Goal: Information Seeking & Learning: Learn about a topic

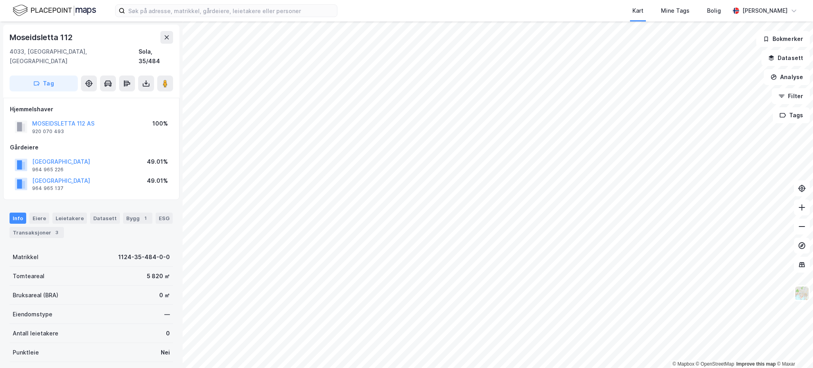
click at [503, 367] on html "Kart Mine Tags Bolig [PERSON_NAME] © Mapbox © OpenStreetMap Improve this map © …" at bounding box center [406, 184] width 813 height 368
click at [168, 34] on icon at bounding box center [167, 37] width 6 height 6
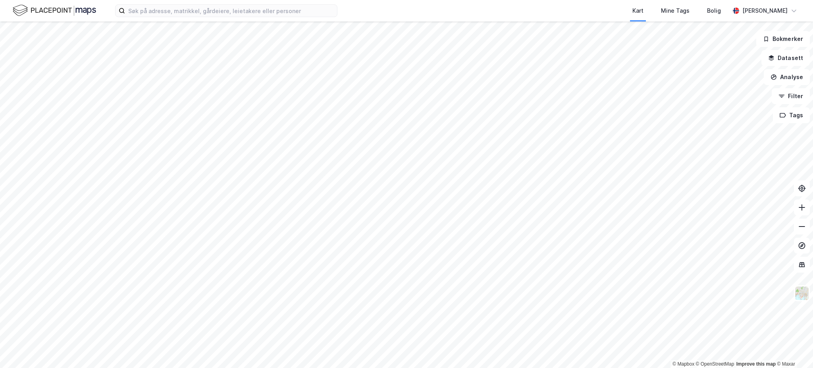
click at [380, 367] on html "Kart Mine Tags Bolig [PERSON_NAME] © Mapbox © OpenStreetMap Improve this map © …" at bounding box center [406, 184] width 813 height 368
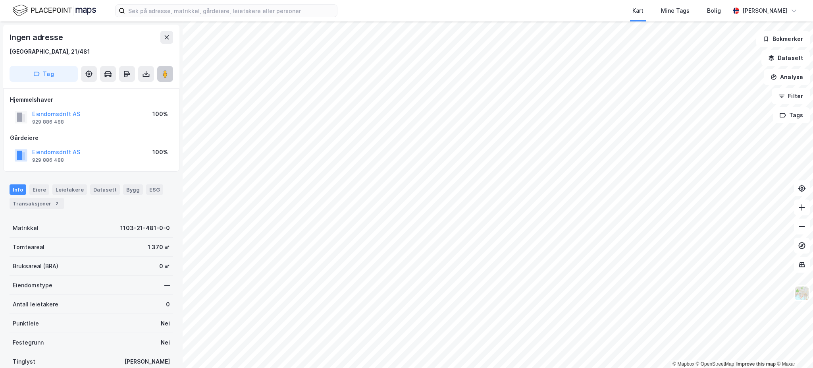
click at [165, 74] on image at bounding box center [165, 74] width 5 height 8
click at [792, 70] on button "Analyse" at bounding box center [787, 77] width 46 height 16
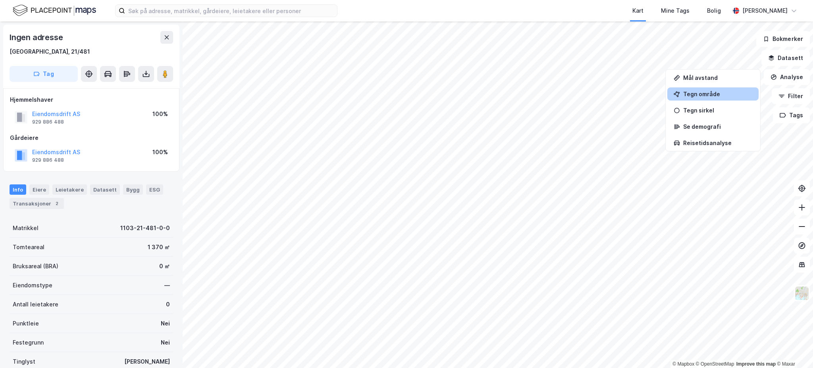
click at [718, 93] on div "Tegn område" at bounding box center [718, 94] width 69 height 7
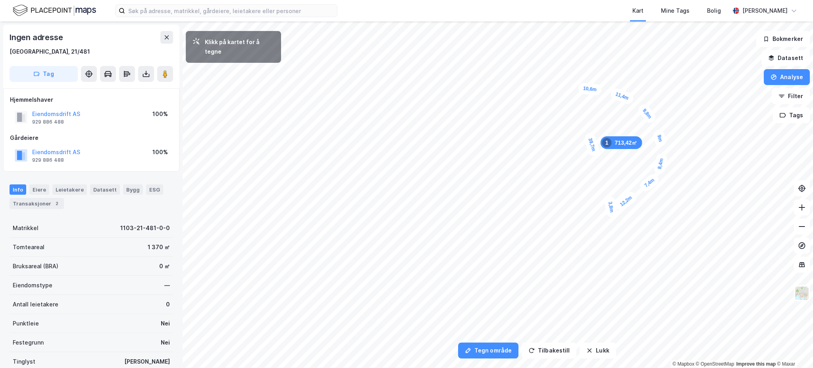
click at [610, 202] on div "3,8m" at bounding box center [611, 207] width 15 height 22
click at [597, 204] on div "4,7m" at bounding box center [603, 203] width 22 height 14
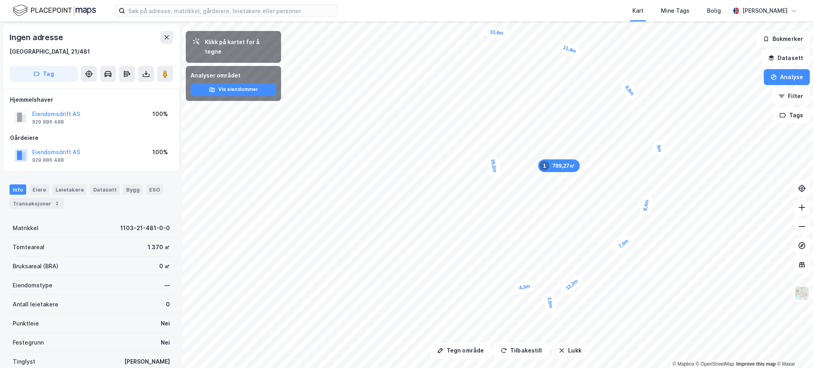
click at [560, 349] on icon "button" at bounding box center [562, 350] width 4 height 4
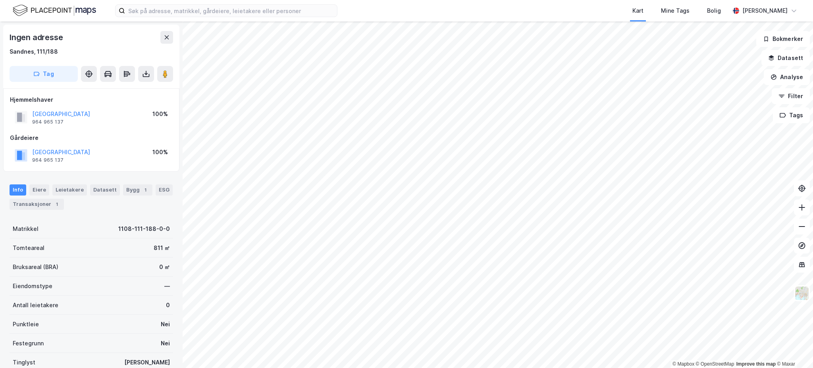
click at [74, 12] on img at bounding box center [54, 11] width 83 height 14
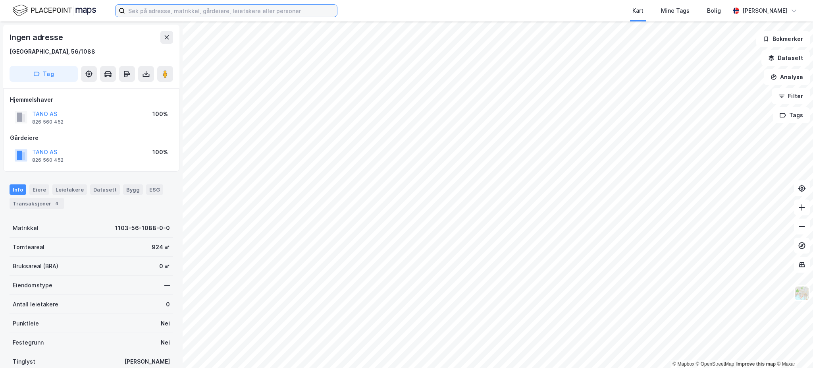
click at [213, 8] on input at bounding box center [231, 11] width 212 height 12
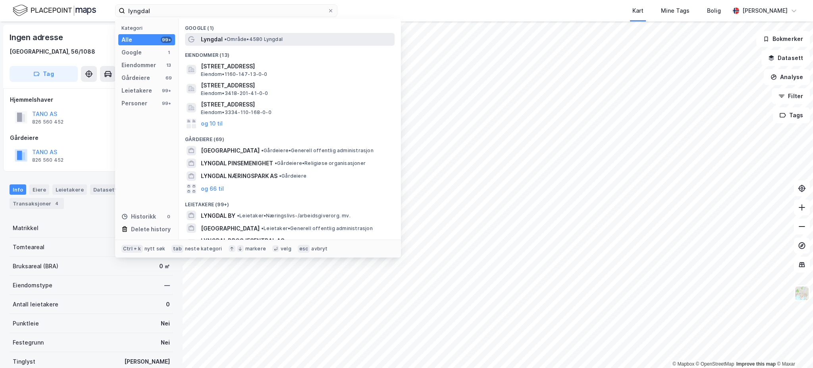
click at [252, 35] on div "Lyngdal • Område • 4580 [GEOGRAPHIC_DATA]" at bounding box center [297, 40] width 192 height 10
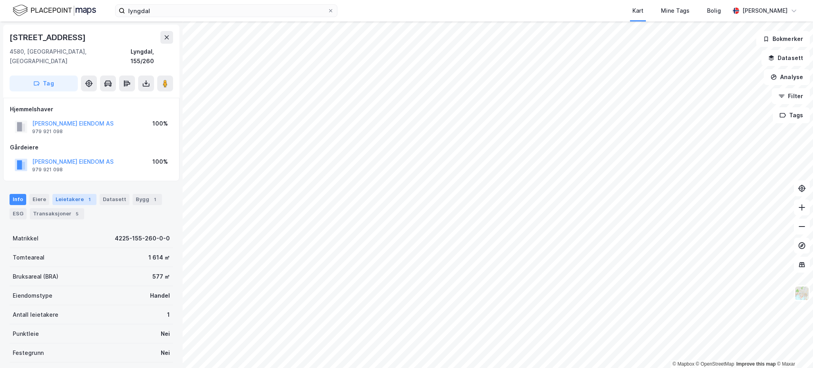
click at [62, 194] on div "Leietakere 1" at bounding box center [74, 199] width 44 height 11
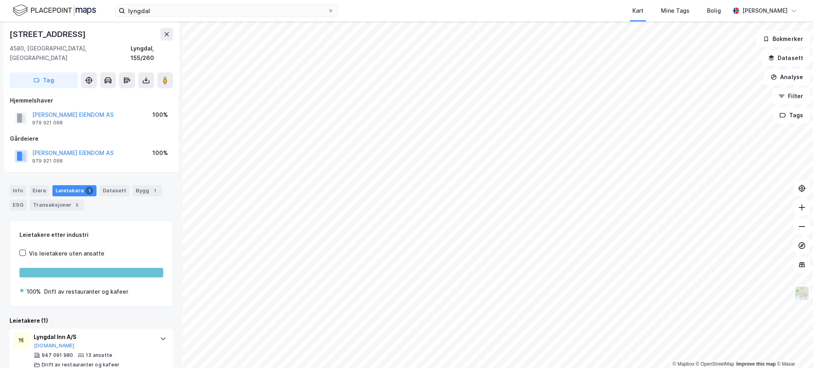
scroll to position [12, 0]
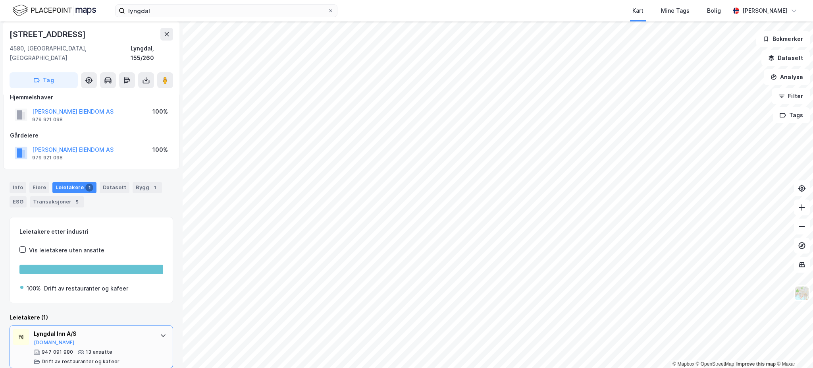
click at [128, 334] on div "Lyngdal Inn A/S [DOMAIN_NAME]" at bounding box center [93, 337] width 118 height 17
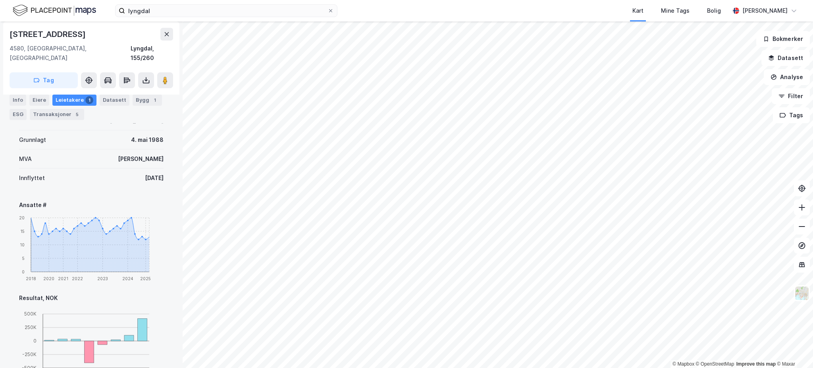
scroll to position [277, 0]
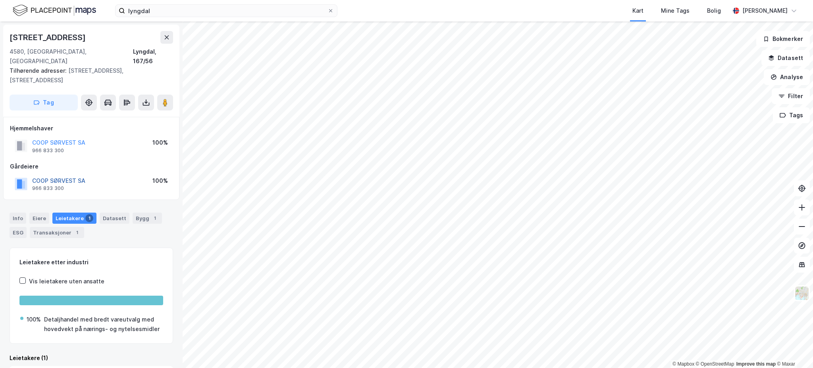
click at [0, 0] on button "COOP SØRVEST SA" at bounding box center [0, 0] width 0 height 0
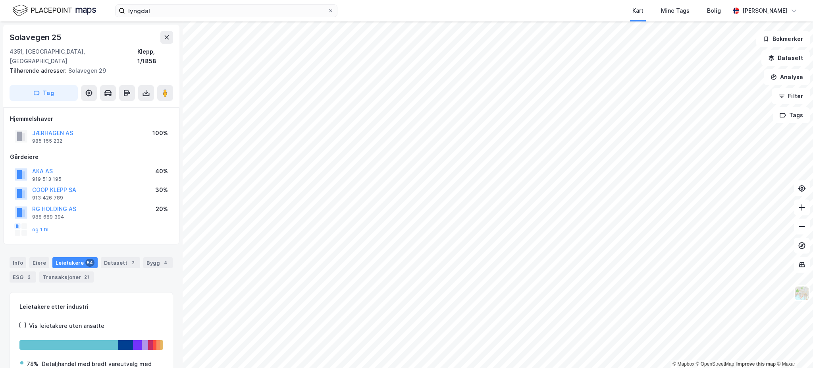
scroll to position [77, 0]
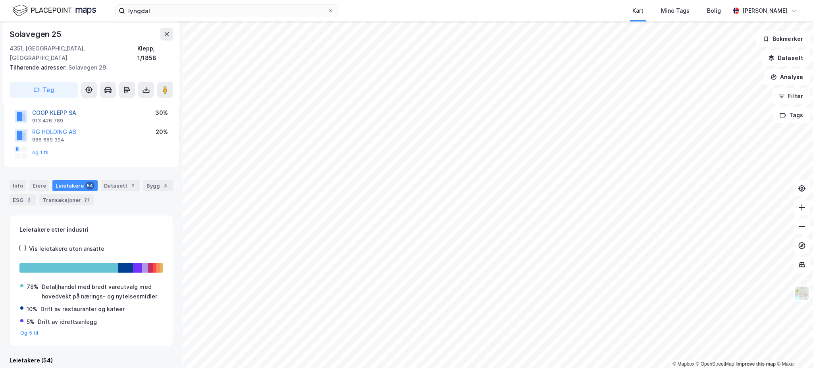
click at [0, 0] on button "COOP KLEPP SA" at bounding box center [0, 0] width 0 height 0
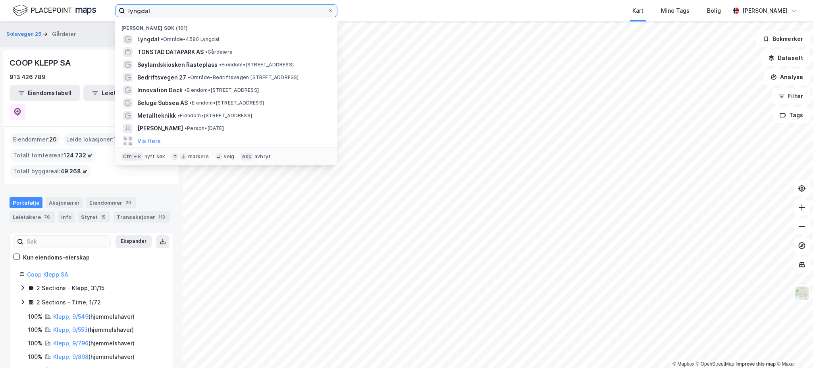
drag, startPoint x: 160, startPoint y: 8, endPoint x: 66, endPoint y: 25, distance: 96.1
click at [66, 25] on div "lyngdal Nylige søk (101) [GEOGRAPHIC_DATA] • Område • 4580 Lyngdal TONSTAD DATA…" at bounding box center [406, 184] width 813 height 368
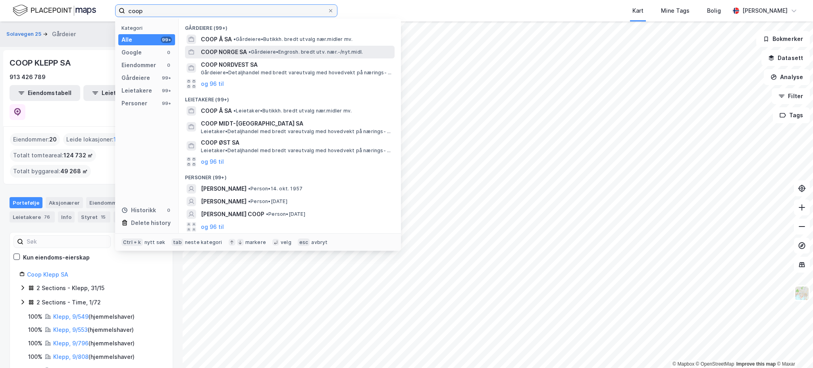
type input "coop"
click at [212, 55] on span "COOP NORGE SA" at bounding box center [224, 52] width 46 height 10
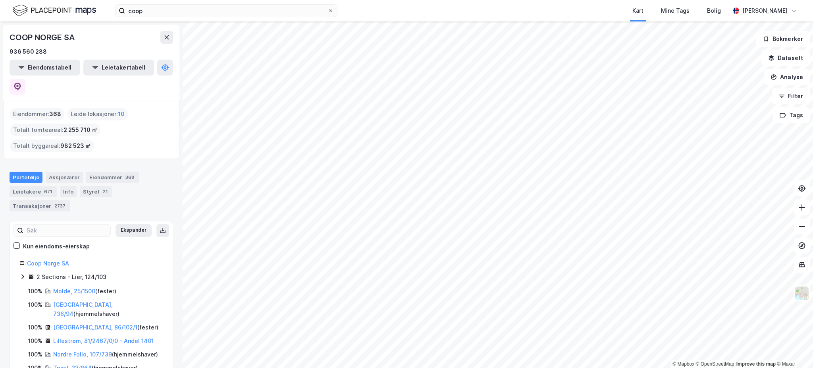
click at [557, 367] on html "coop Kart Mine Tags Bolig [PERSON_NAME] © Mapbox © OpenStreetMap Improve this m…" at bounding box center [406, 184] width 813 height 368
click at [168, 37] on icon at bounding box center [167, 37] width 6 height 6
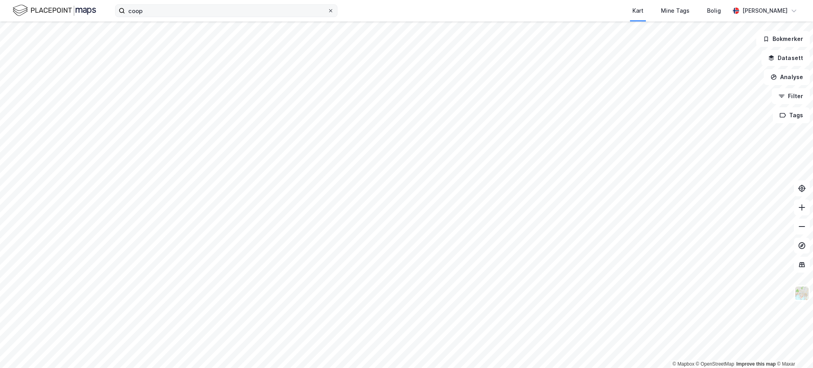
click at [331, 11] on icon at bounding box center [330, 10] width 3 height 3
click at [328, 11] on input "coop" at bounding box center [226, 11] width 203 height 12
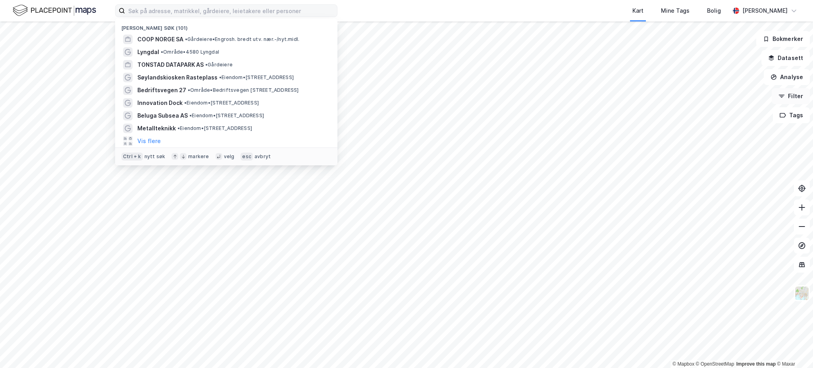
click at [801, 93] on button "Filter" at bounding box center [791, 96] width 38 height 16
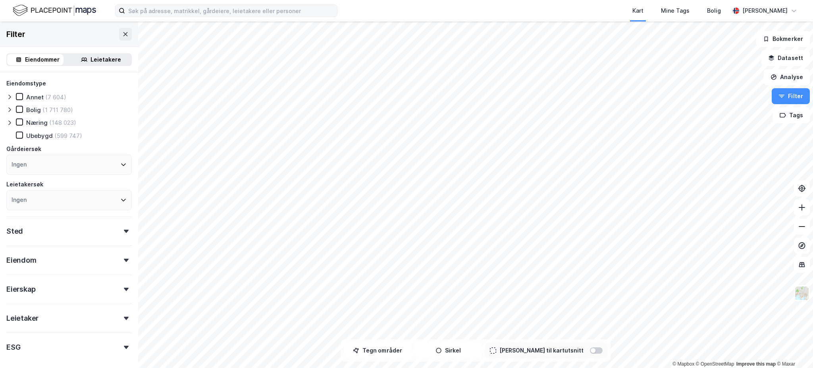
click at [39, 117] on div "Eiendomstype Annet (7 604) Bolig (1 711 780) [DEMOGRAPHIC_DATA] (148 023) Ubeby…" at bounding box center [69, 144] width 126 height 131
click at [36, 120] on div "Næring" at bounding box center [36, 123] width 21 height 8
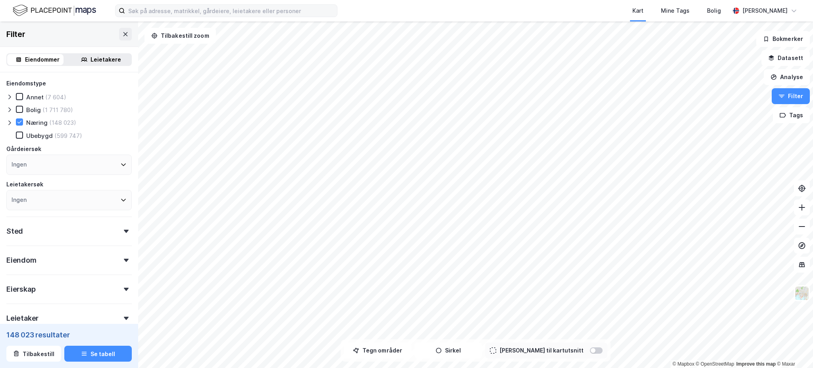
click at [42, 166] on div "Ingen" at bounding box center [69, 165] width 126 height 20
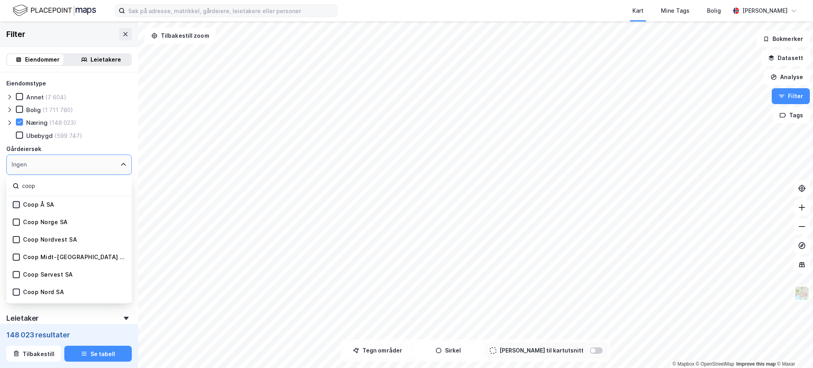
type input "coop"
click at [15, 205] on icon at bounding box center [17, 205] width 6 height 6
click at [17, 220] on icon at bounding box center [16, 221] width 4 height 3
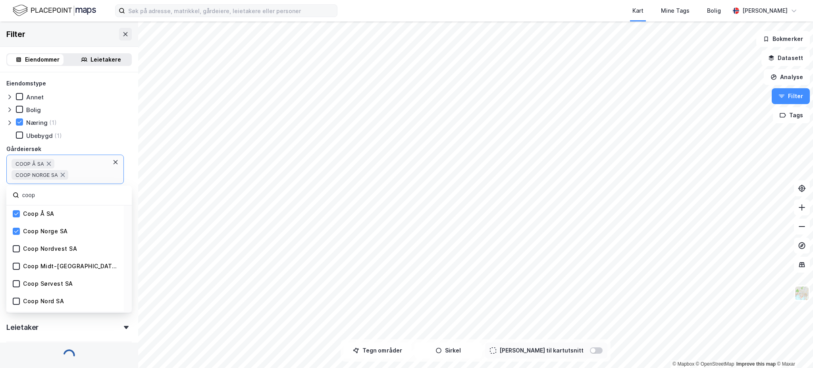
click at [18, 243] on div "Coop Nordvest SA" at bounding box center [65, 248] width 118 height 17
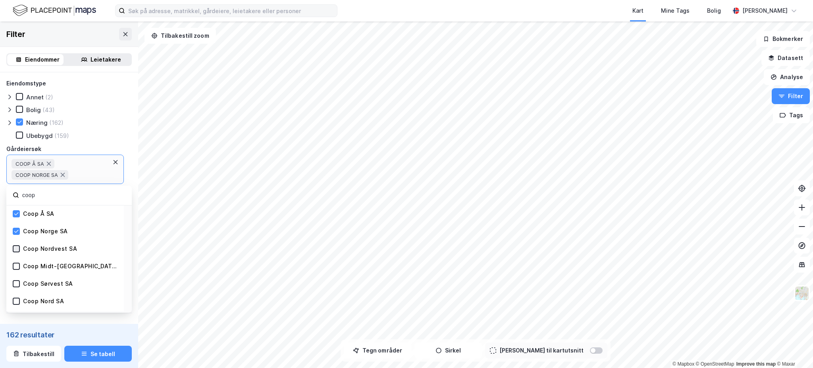
click at [15, 249] on icon at bounding box center [17, 249] width 6 height 6
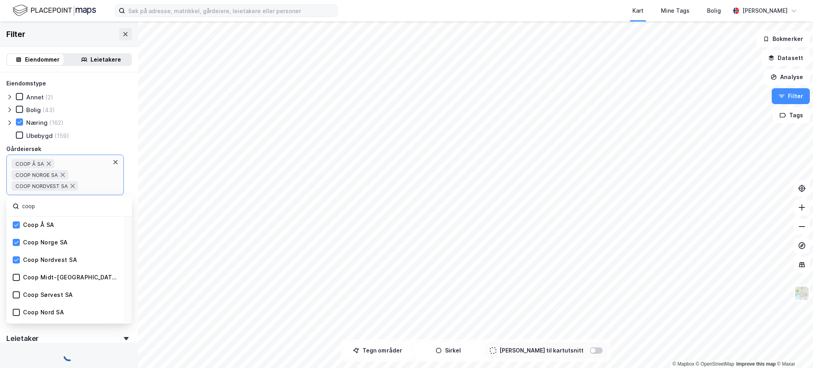
drag, startPoint x: 15, startPoint y: 272, endPoint x: 16, endPoint y: 279, distance: 6.4
click at [15, 274] on icon at bounding box center [17, 277] width 6 height 6
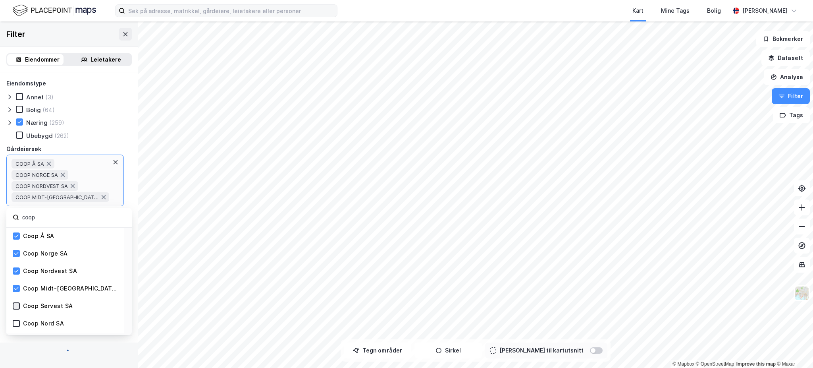
click at [18, 303] on icon at bounding box center [17, 306] width 6 height 6
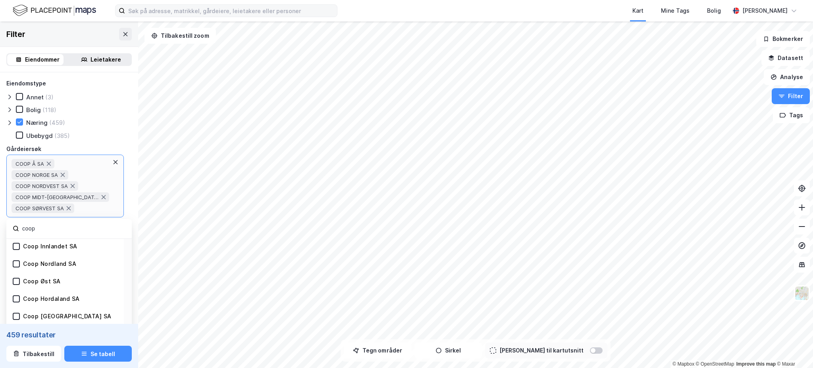
scroll to position [53, 0]
click at [16, 280] on icon at bounding box center [16, 281] width 4 height 3
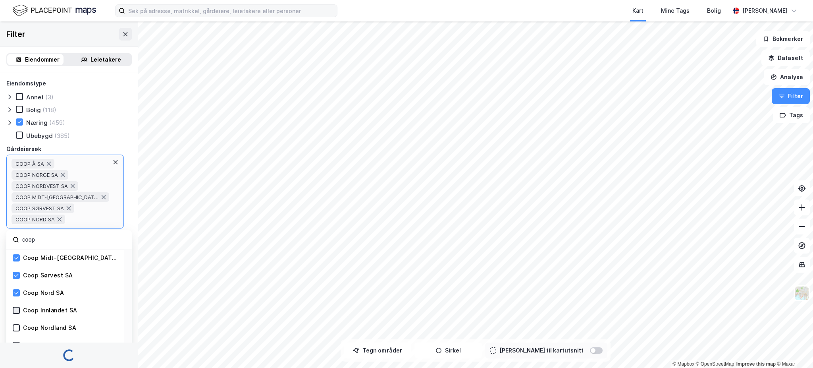
click at [15, 308] on icon at bounding box center [17, 310] width 6 height 6
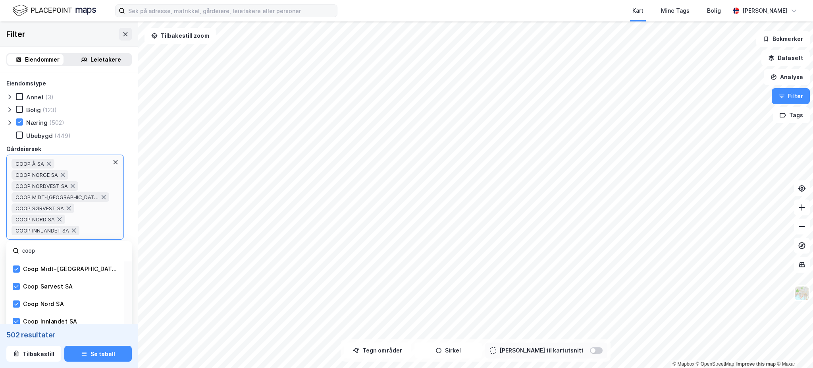
scroll to position [106, 0]
click at [15, 284] on icon at bounding box center [17, 286] width 6 height 6
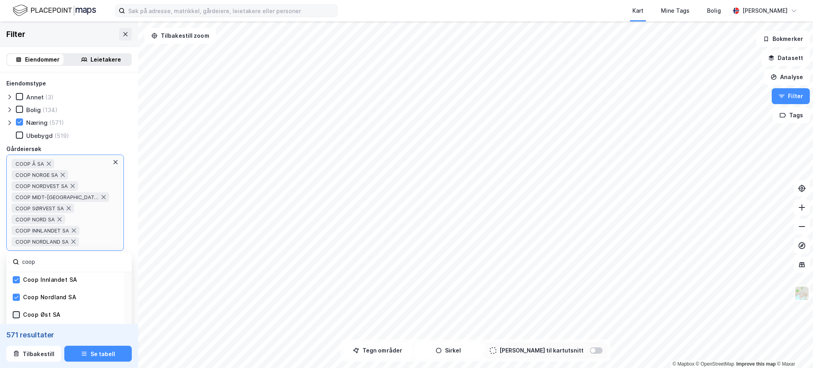
click at [15, 314] on icon at bounding box center [17, 315] width 6 height 6
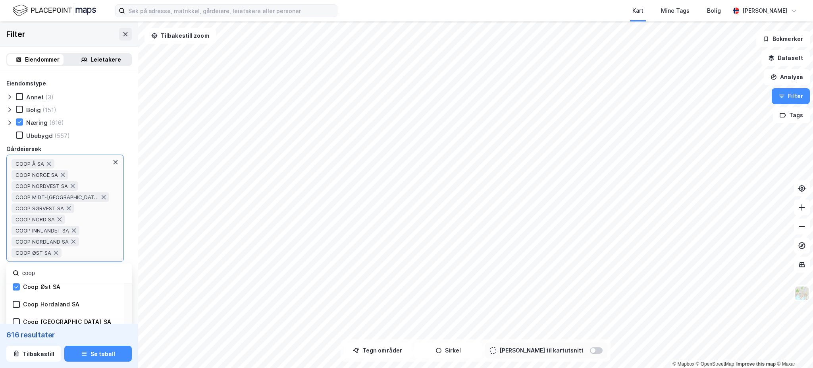
scroll to position [159, 0]
click at [15, 289] on icon at bounding box center [17, 290] width 6 height 6
click at [18, 317] on icon at bounding box center [17, 319] width 6 height 6
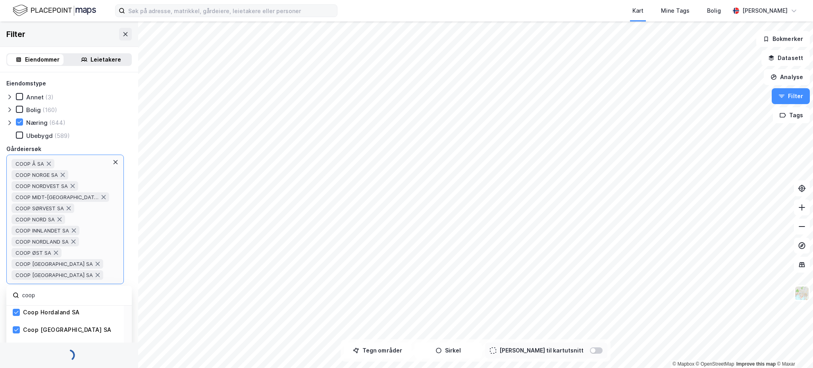
scroll to position [265, 0]
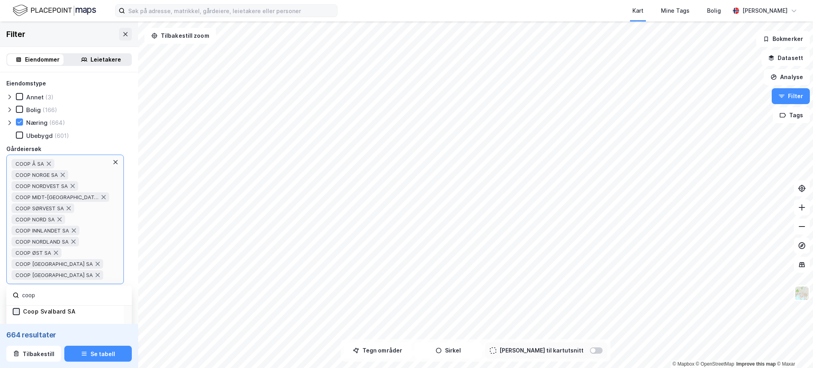
click at [19, 309] on div at bounding box center [16, 311] width 7 height 7
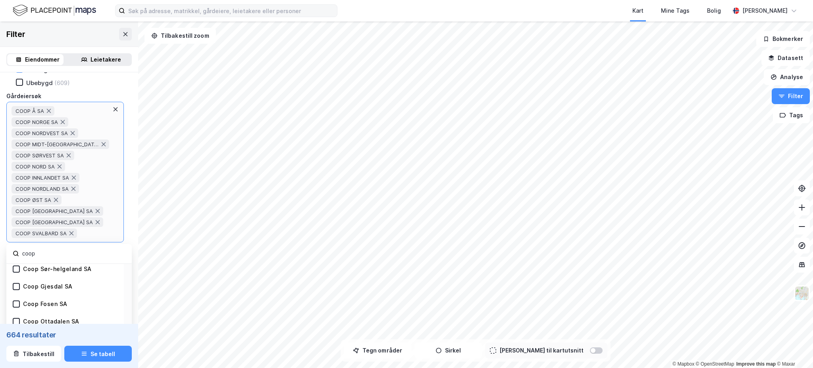
scroll to position [265, 0]
click at [50, 284] on div "Coop Klepp SA" at bounding box center [45, 288] width 44 height 8
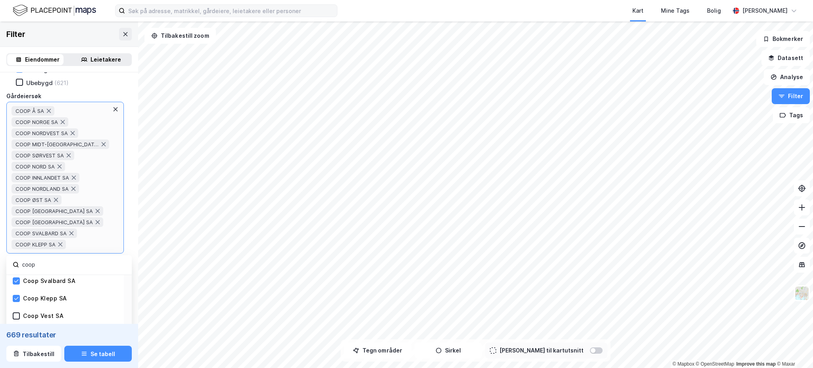
click at [44, 312] on div "Coop Vest SA" at bounding box center [43, 316] width 41 height 8
click at [40, 361] on button "Tilbakestill" at bounding box center [33, 354] width 55 height 16
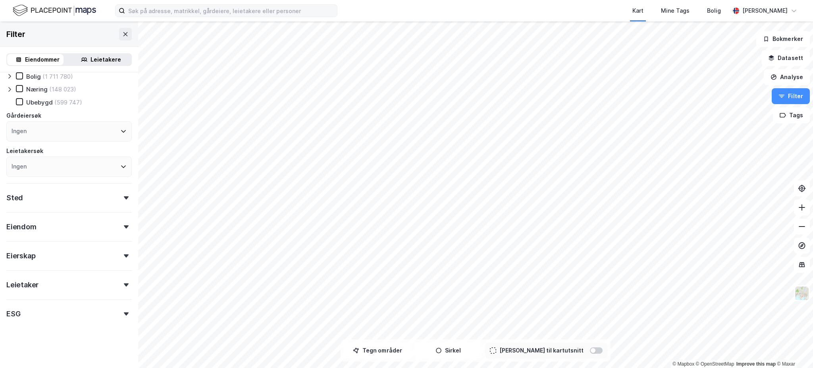
scroll to position [32, 0]
click at [82, 13] on img at bounding box center [54, 11] width 83 height 14
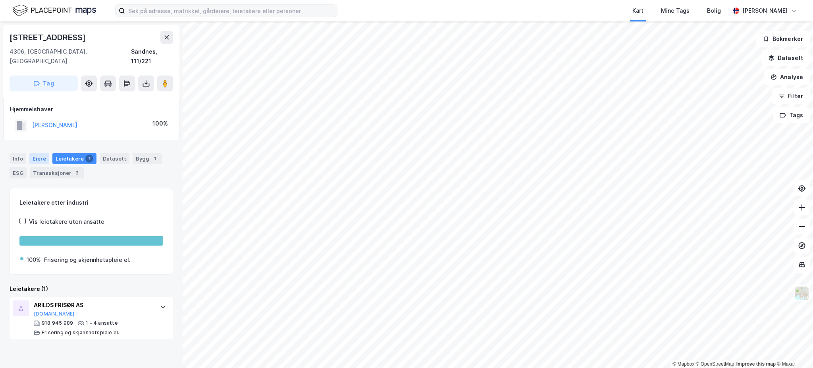
click at [32, 153] on div "Eiere" at bounding box center [39, 158] width 20 height 11
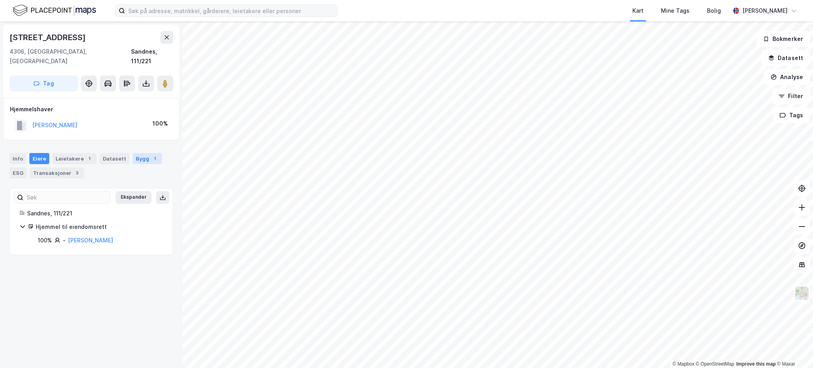
click at [141, 153] on div "Bygg 1" at bounding box center [147, 158] width 29 height 11
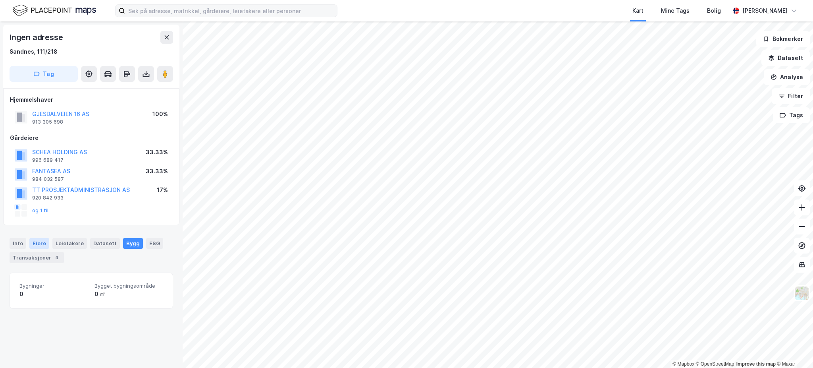
click at [42, 244] on div "Eiere" at bounding box center [39, 243] width 20 height 10
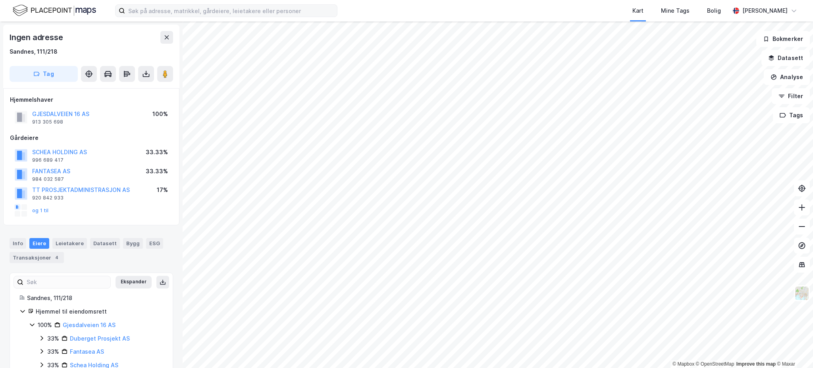
scroll to position [21, 0]
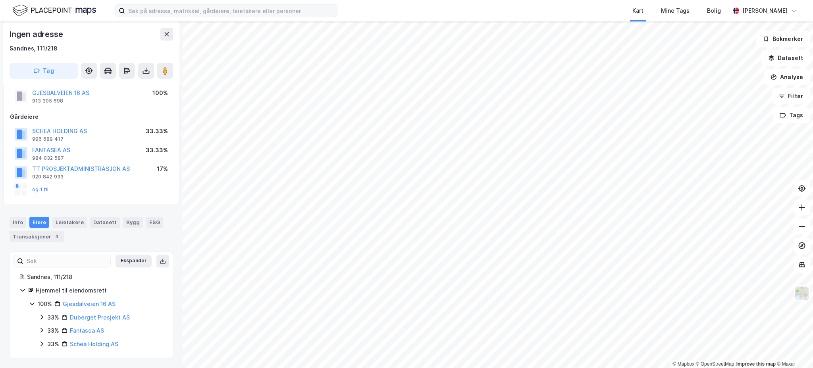
click at [39, 314] on icon at bounding box center [42, 317] width 6 height 6
click at [50, 328] on icon at bounding box center [51, 330] width 2 height 5
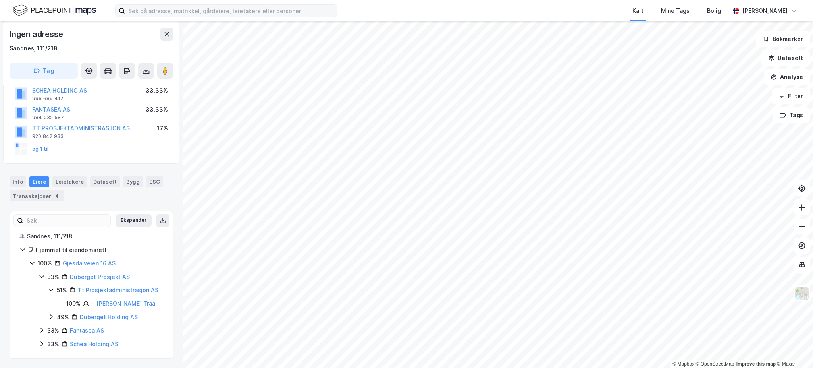
click at [50, 317] on icon at bounding box center [51, 316] width 6 height 6
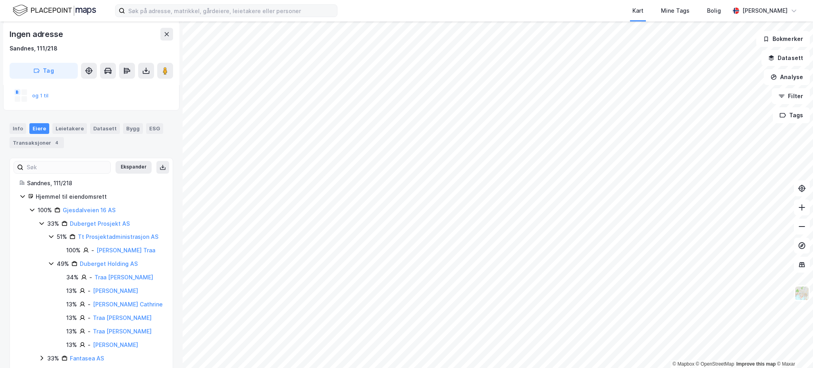
scroll to position [152, 0]
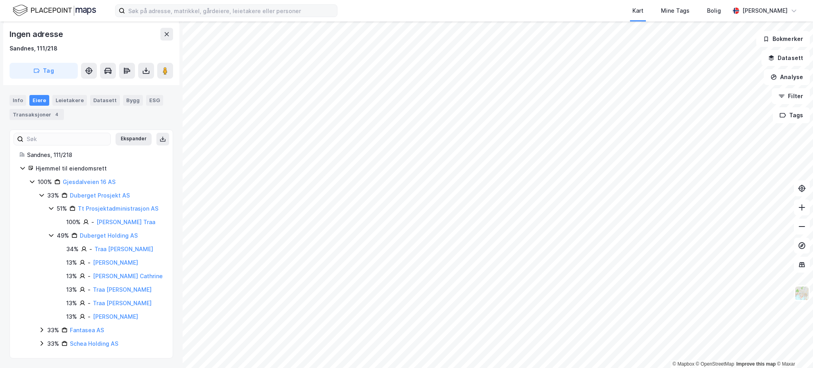
click at [42, 330] on icon at bounding box center [42, 329] width 6 height 6
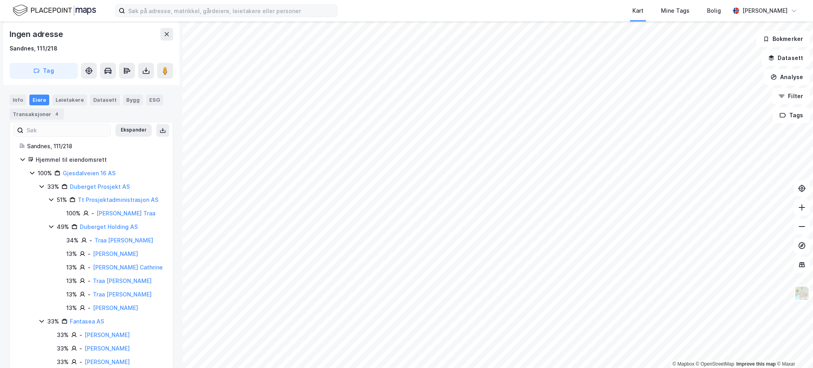
scroll to position [193, 0]
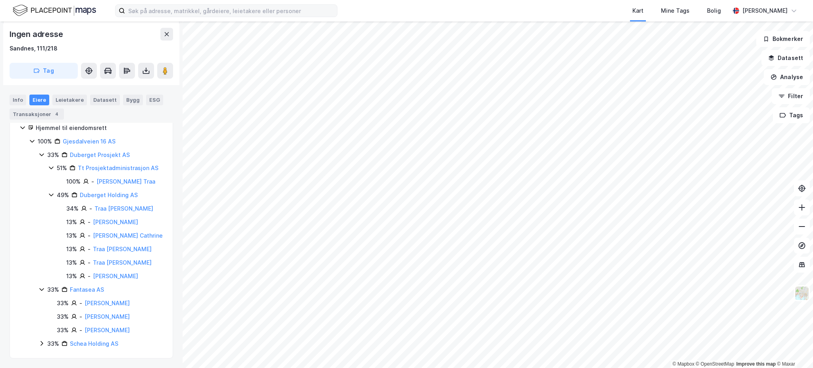
click at [44, 342] on icon at bounding box center [42, 343] width 6 height 6
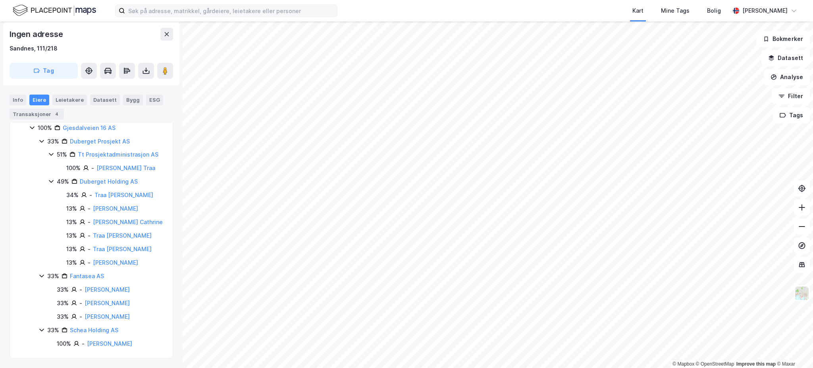
scroll to position [206, 0]
click at [39, 12] on img at bounding box center [54, 11] width 83 height 14
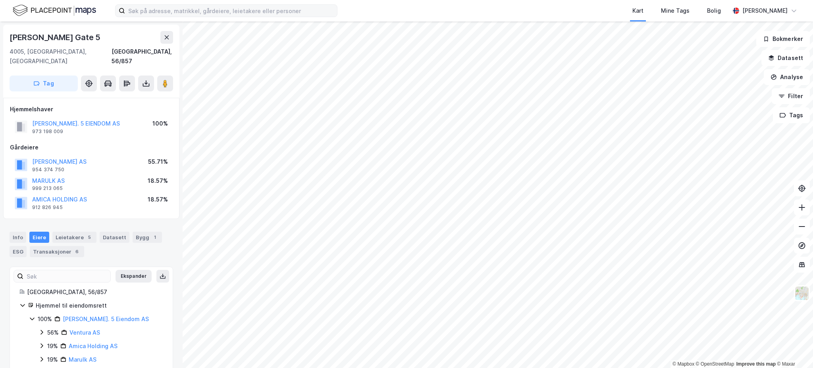
click at [73, 11] on img at bounding box center [54, 11] width 83 height 14
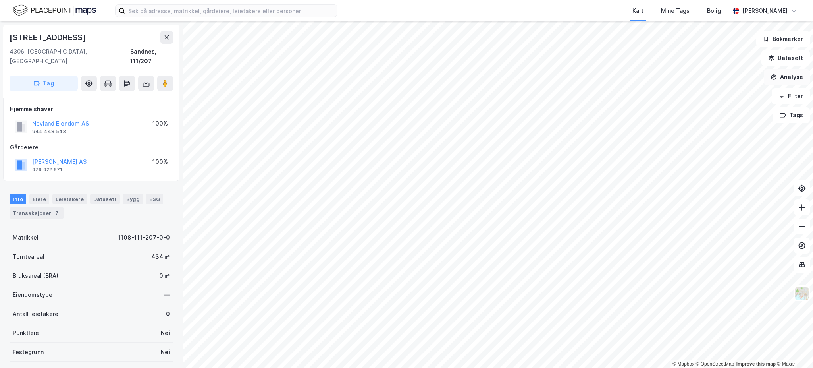
click at [792, 76] on button "Analyse" at bounding box center [787, 77] width 46 height 16
click at [716, 90] on div "Tegn område" at bounding box center [713, 93] width 91 height 13
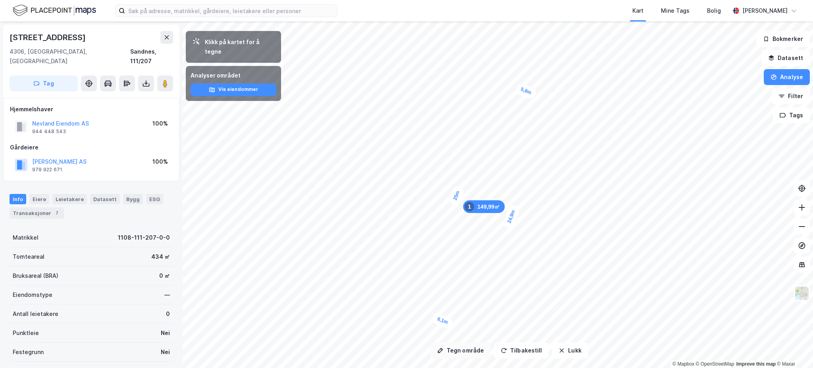
click at [460, 352] on button "Tegn område" at bounding box center [461, 350] width 60 height 16
click at [576, 351] on button "Lukk" at bounding box center [570, 350] width 36 height 16
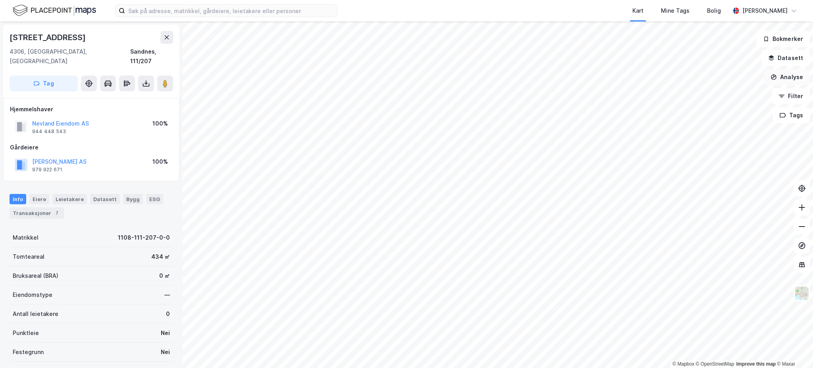
click at [790, 83] on button "Analyse" at bounding box center [787, 77] width 46 height 16
click at [693, 97] on div "Tegn område" at bounding box center [718, 94] width 69 height 7
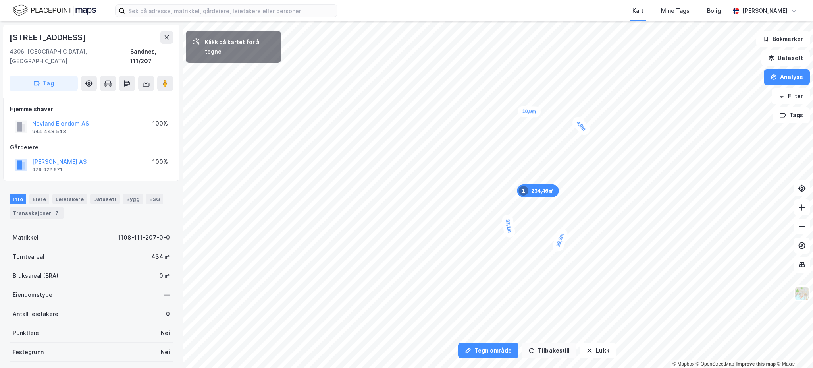
click at [533, 342] on button "Tilbakestill" at bounding box center [549, 350] width 55 height 16
click at [555, 351] on button "Tilbakestill" at bounding box center [549, 350] width 55 height 16
click at [561, 350] on button "Tilbakestill" at bounding box center [549, 350] width 55 height 16
click at [591, 346] on button "Lukk" at bounding box center [598, 350] width 36 height 16
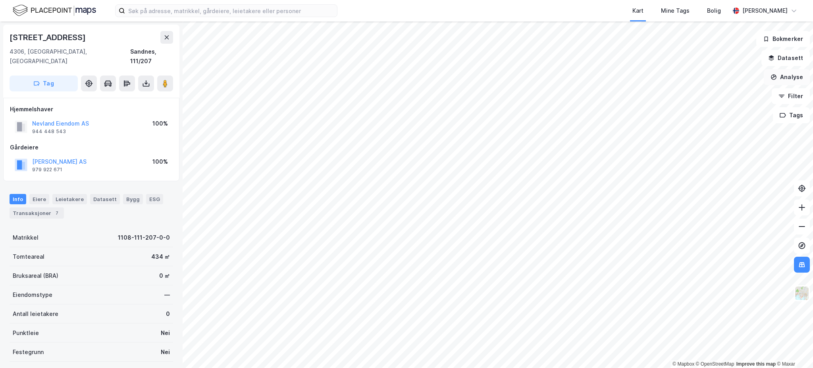
click at [798, 79] on button "Analyse" at bounding box center [787, 77] width 46 height 16
click at [703, 95] on div "Tegn område" at bounding box center [718, 94] width 69 height 7
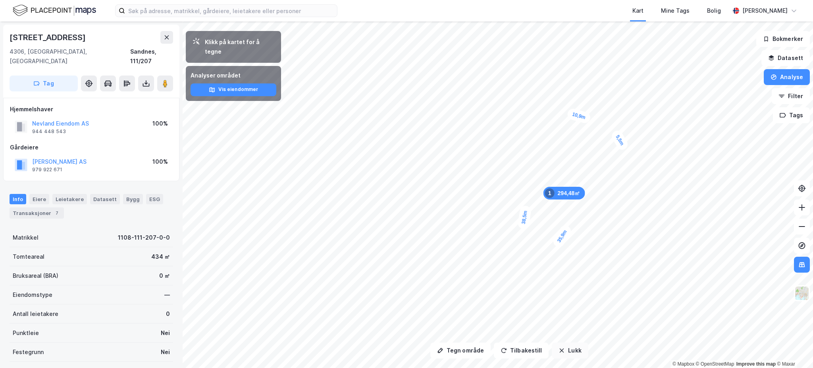
click at [572, 346] on button "Lukk" at bounding box center [570, 350] width 36 height 16
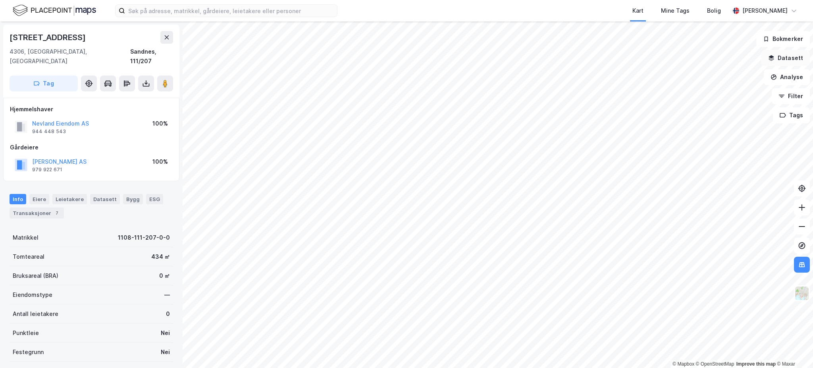
click at [799, 63] on button "Datasett" at bounding box center [786, 58] width 48 height 16
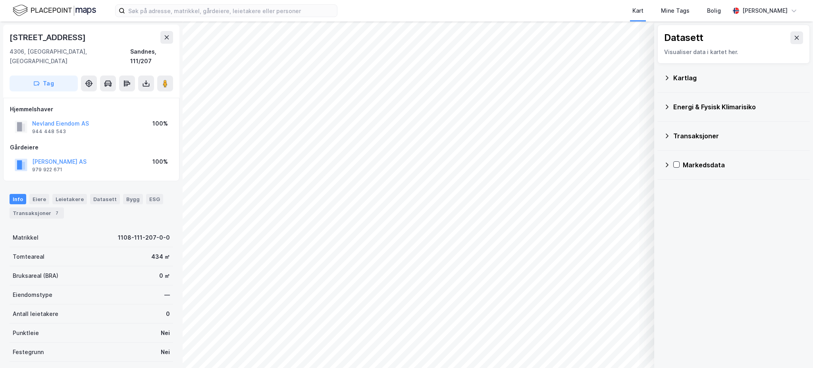
click at [690, 85] on div "Kartlag" at bounding box center [734, 77] width 140 height 19
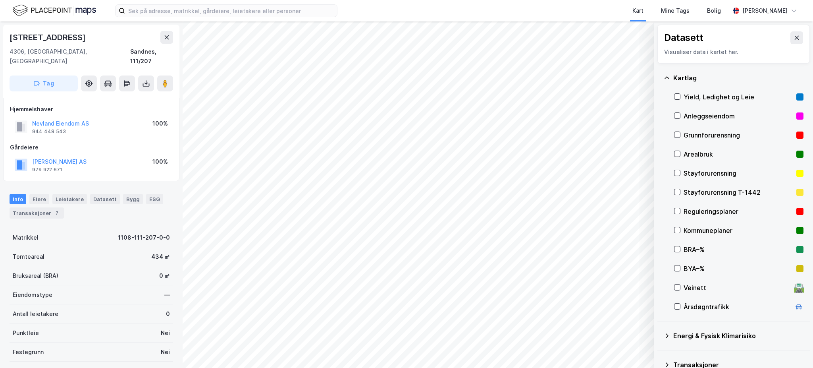
click at [733, 212] on div "Reguleringsplaner" at bounding box center [739, 212] width 110 height 10
click at [715, 210] on div "Reguleringsplaner" at bounding box center [739, 212] width 110 height 10
click at [711, 231] on div "Kommuneplaner" at bounding box center [739, 231] width 110 height 10
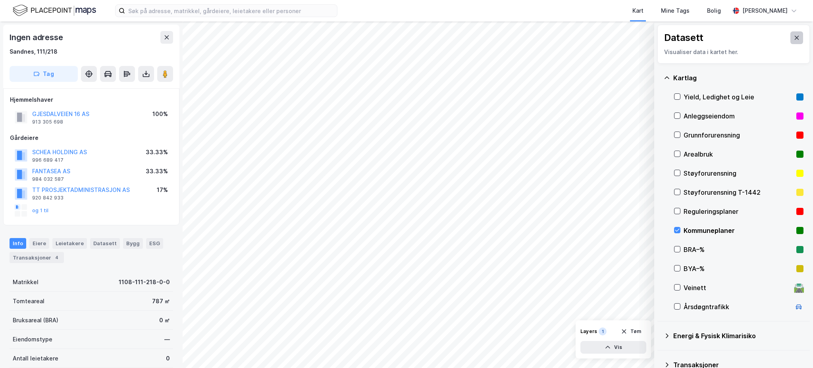
click at [791, 36] on button at bounding box center [797, 37] width 13 height 13
